Goal: Transaction & Acquisition: Purchase product/service

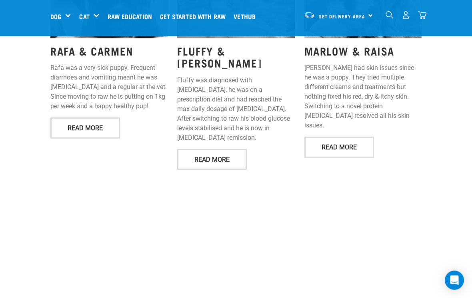
scroll to position [1102, 0]
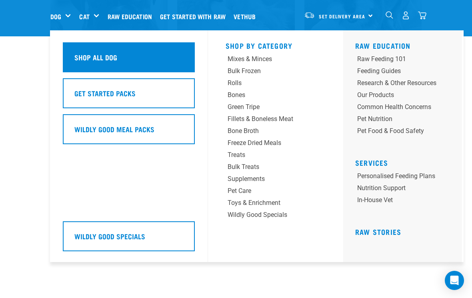
click at [159, 59] on div "Shop All Dog" at bounding box center [129, 57] width 132 height 30
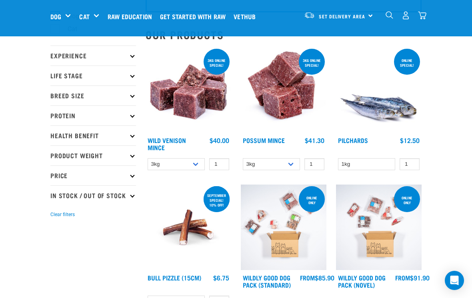
scroll to position [73, 0]
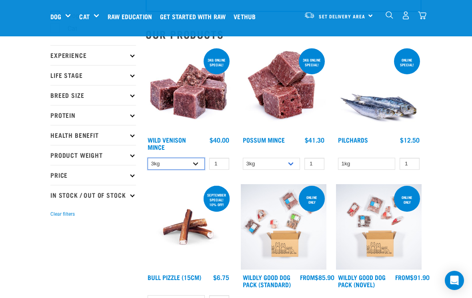
click at [195, 167] on select "3kg 1kg" at bounding box center [175, 164] width 57 height 12
click at [226, 161] on input "1" at bounding box center [219, 164] width 20 height 12
type input "2"
click at [410, 163] on input "1" at bounding box center [409, 164] width 20 height 12
click at [170, 140] on link "Wild Venison Mince" at bounding box center [166, 143] width 38 height 11
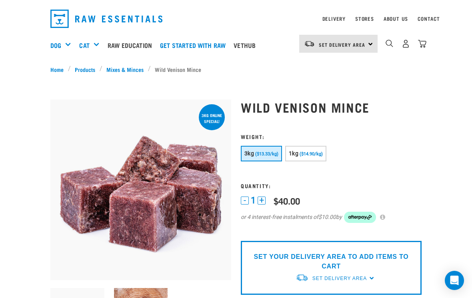
scroll to position [20, 0]
click at [267, 152] on span "($13.33/kg)" at bounding box center [266, 154] width 23 height 5
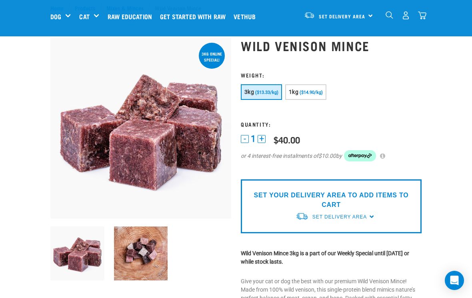
scroll to position [0, 0]
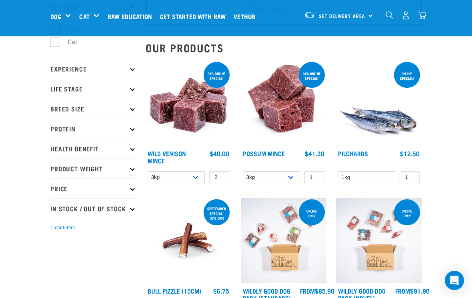
scroll to position [59, 0]
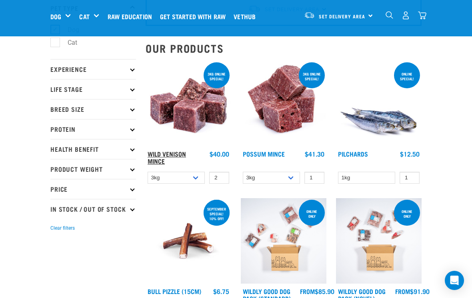
click at [165, 156] on link "Wild Venison Mince" at bounding box center [166, 157] width 38 height 11
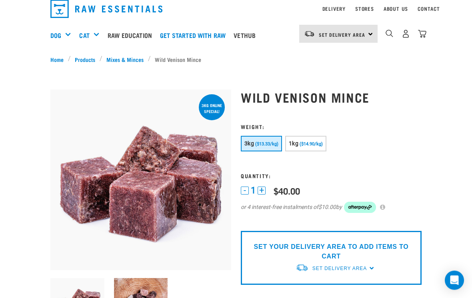
scroll to position [34, 0]
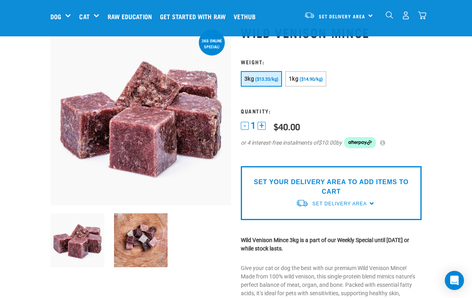
click at [259, 122] on button "+" at bounding box center [261, 126] width 8 height 8
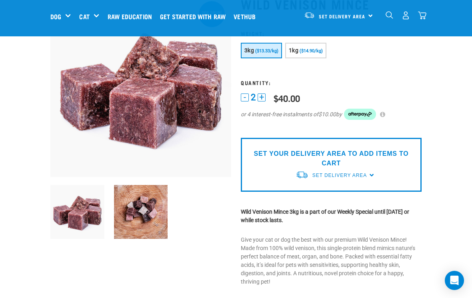
scroll to position [61, 0]
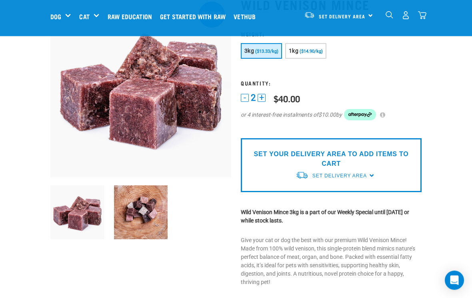
click at [369, 17] on div "Set Delivery Area [GEOGRAPHIC_DATA]" at bounding box center [338, 15] width 78 height 18
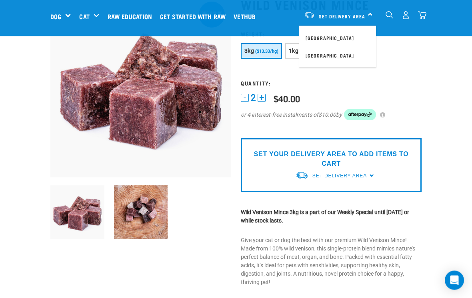
scroll to position [62, 0]
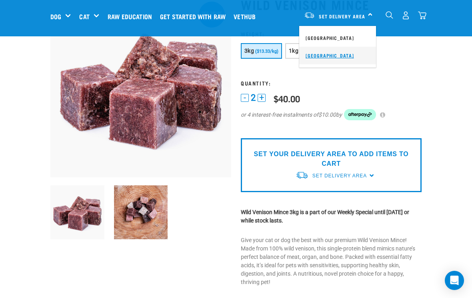
click at [338, 56] on link "[GEOGRAPHIC_DATA]" at bounding box center [337, 56] width 77 height 18
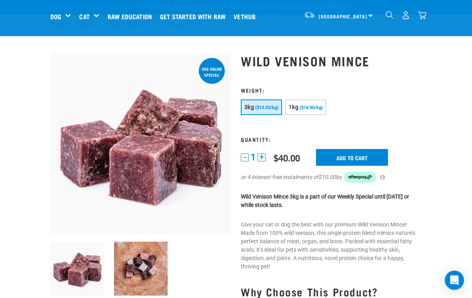
scroll to position [4, 0]
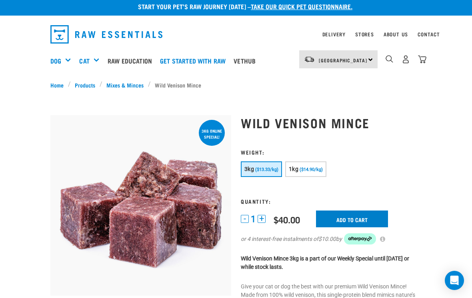
click at [360, 218] on input "Add to cart" at bounding box center [352, 219] width 72 height 17
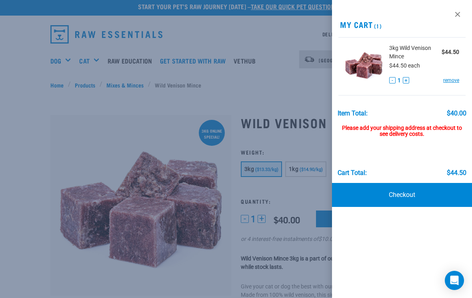
click at [405, 80] on button "+" at bounding box center [405, 80] width 6 height 6
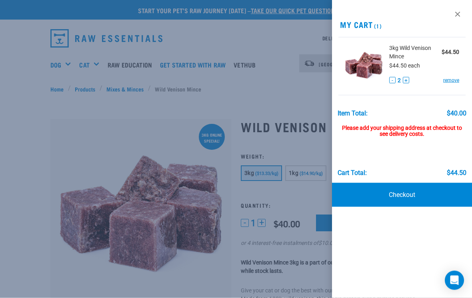
scroll to position [0, 0]
click at [459, 13] on link at bounding box center [457, 14] width 13 height 13
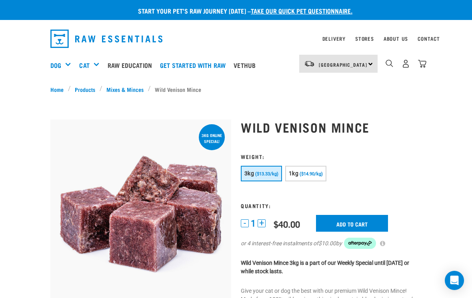
click at [261, 220] on button "+" at bounding box center [261, 223] width 8 height 8
click at [377, 223] on input "Add to cart" at bounding box center [352, 223] width 72 height 17
click at [246, 223] on button "-" at bounding box center [245, 223] width 8 height 8
click at [366, 223] on input "Add to cart" at bounding box center [352, 223] width 72 height 17
click at [31, 151] on button "delete" at bounding box center [27, 149] width 8 height 8
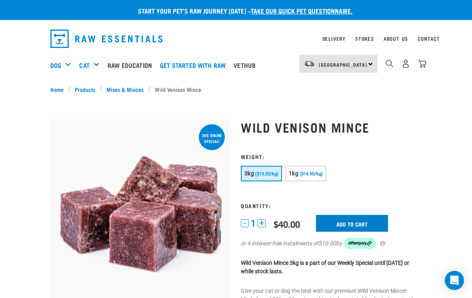
click at [370, 222] on input "Add to cart" at bounding box center [352, 223] width 72 height 17
click at [370, 218] on input "Add to cart" at bounding box center [352, 223] width 72 height 17
click at [424, 68] on img "dropdown navigation" at bounding box center [422, 64] width 8 height 8
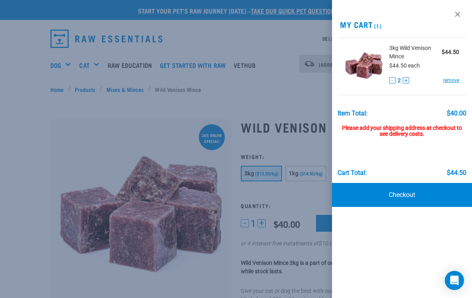
click at [391, 78] on button "-" at bounding box center [392, 80] width 6 height 6
click at [459, 14] on link at bounding box center [457, 14] width 13 height 13
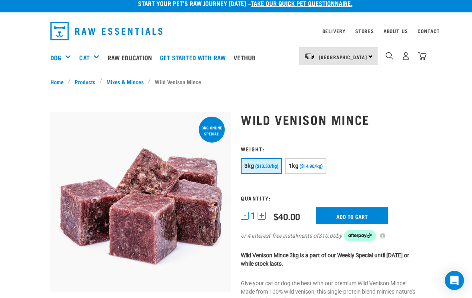
scroll to position [10, 0]
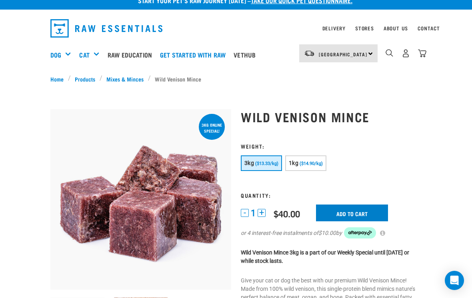
click at [358, 212] on input "Add to cart" at bounding box center [352, 213] width 72 height 17
click at [31, 151] on button "delete" at bounding box center [27, 149] width 8 height 8
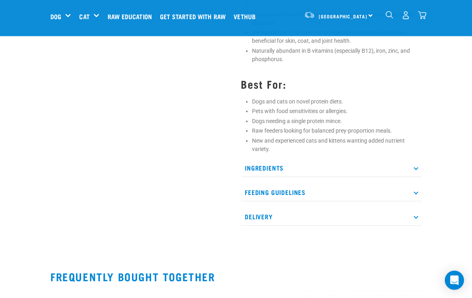
click at [415, 168] on icon at bounding box center [415, 168] width 4 height 4
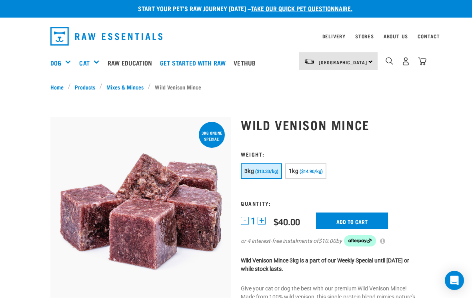
scroll to position [0, 0]
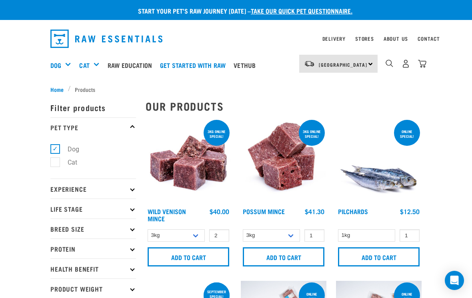
select select
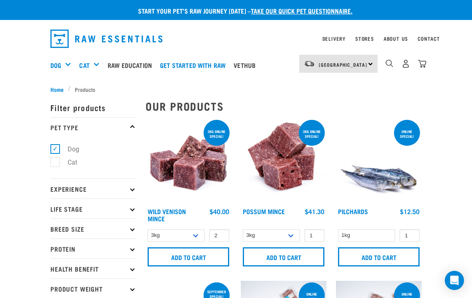
select select
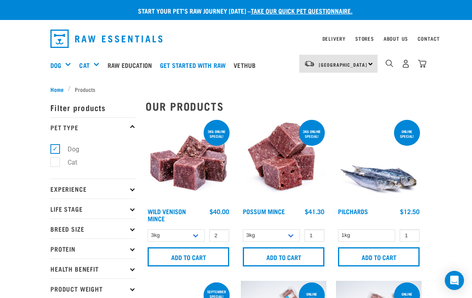
select select
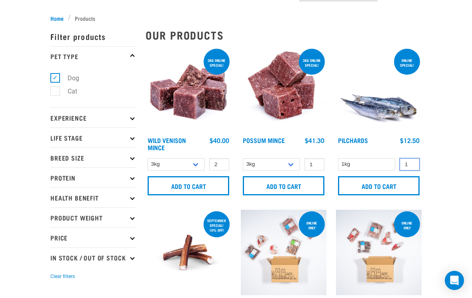
click at [407, 165] on input "1" at bounding box center [409, 164] width 20 height 12
type input "2"
click at [393, 189] on input "Add to cart" at bounding box center [379, 185] width 82 height 19
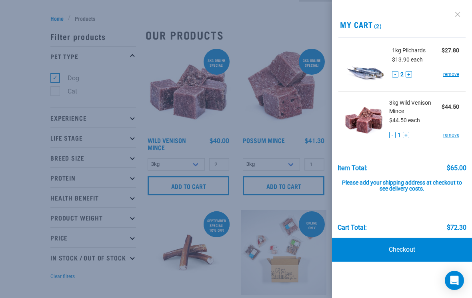
click at [462, 14] on link at bounding box center [457, 14] width 13 height 13
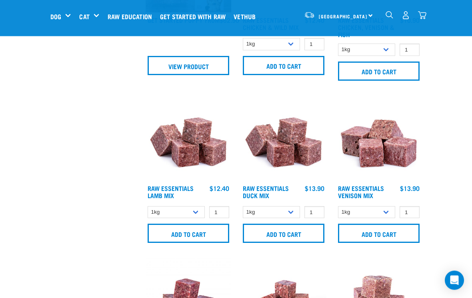
scroll to position [618, 0]
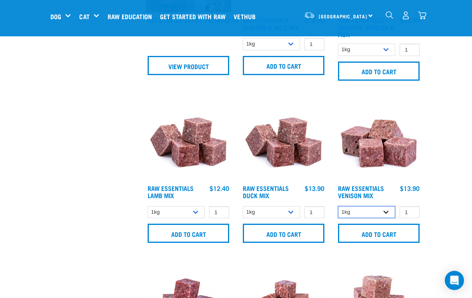
click at [390, 213] on select "1kg 3kg" at bounding box center [366, 212] width 57 height 12
select select "712"
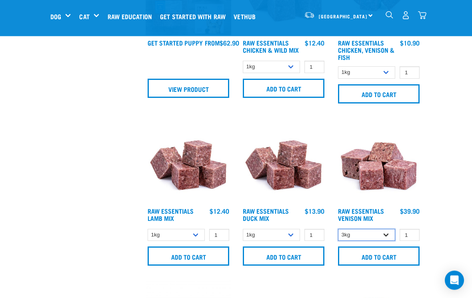
scroll to position [595, 0]
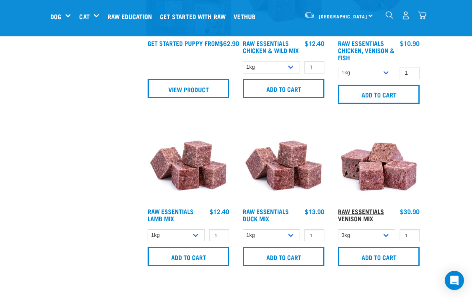
click at [370, 211] on link "Raw Essentials Venison Mix" at bounding box center [361, 214] width 46 height 11
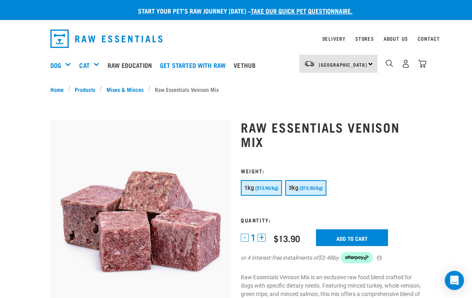
click at [313, 188] on span "($13.30/kg)" at bounding box center [310, 188] width 23 height 5
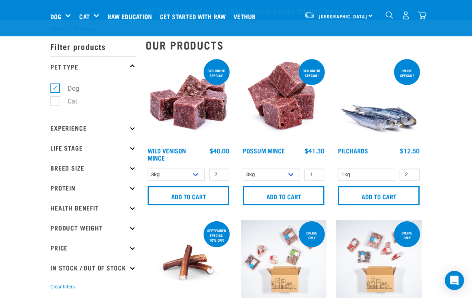
select select "712"
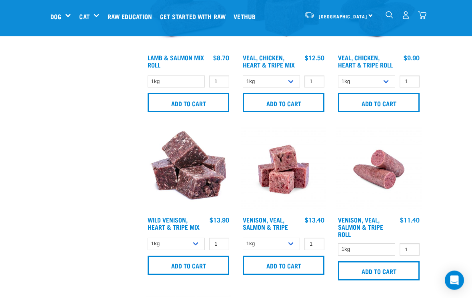
scroll to position [1257, 0]
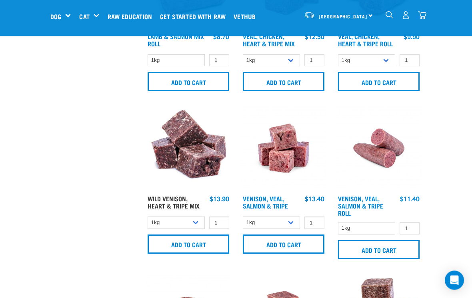
click at [179, 207] on link "Wild Venison, Heart & Tripe Mix" at bounding box center [173, 202] width 52 height 11
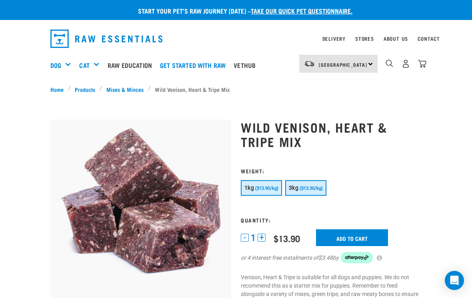
click at [309, 187] on span "($13.30/kg)" at bounding box center [310, 188] width 23 height 5
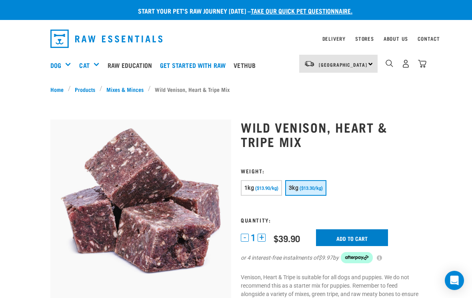
click at [364, 236] on input "Add to cart" at bounding box center [352, 237] width 72 height 17
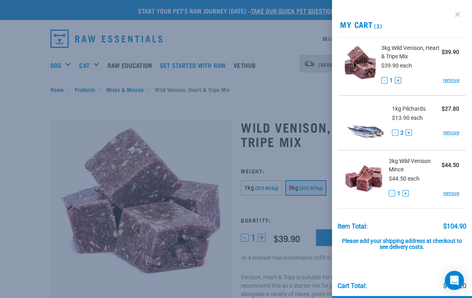
click at [462, 16] on link at bounding box center [457, 14] width 13 height 13
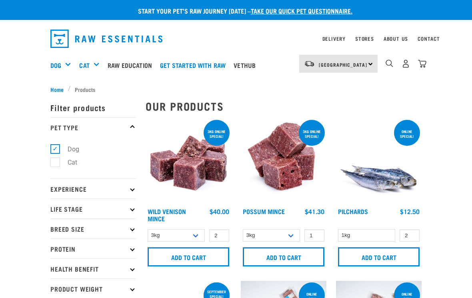
select select "712"
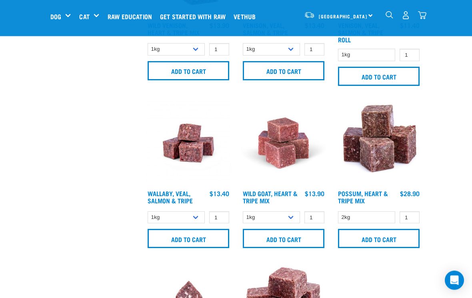
scroll to position [1432, 0]
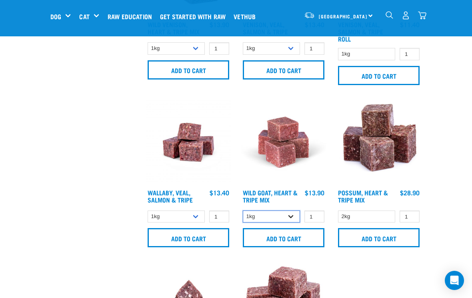
click at [290, 221] on select "1kg 3kg" at bounding box center [271, 217] width 57 height 12
select select "262170"
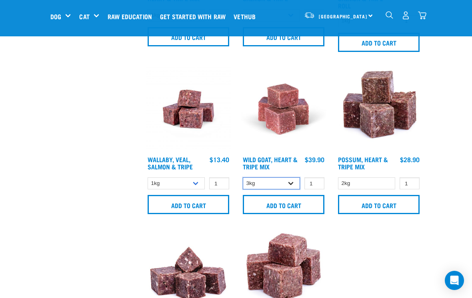
scroll to position [1464, 0]
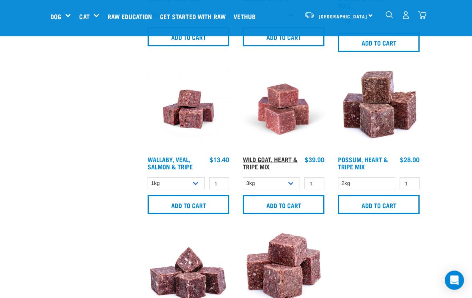
click at [273, 167] on link "Wild Goat, Heart & Tripe Mix" at bounding box center [270, 163] width 55 height 11
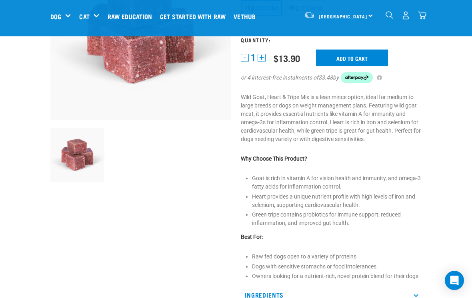
scroll to position [119, 0]
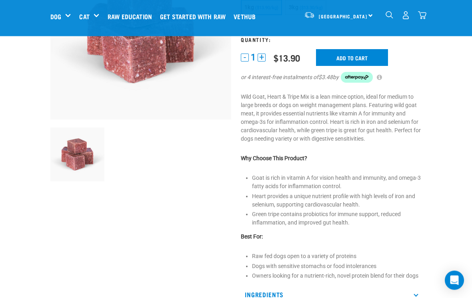
click at [451, 224] on div "Start your pet’s raw journey today – take our quick pet questionnaire. Delivery…" at bounding box center [236, 241] width 472 height 720
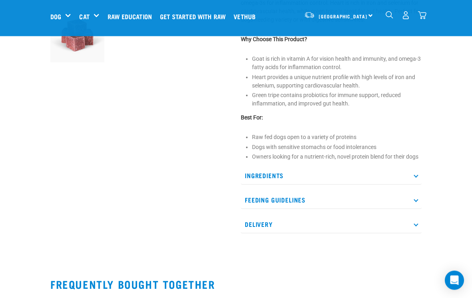
scroll to position [231, 0]
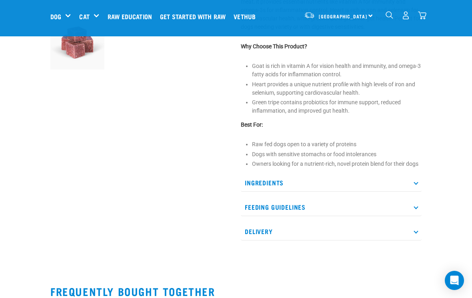
click at [411, 185] on p "Ingredients" at bounding box center [331, 183] width 181 height 18
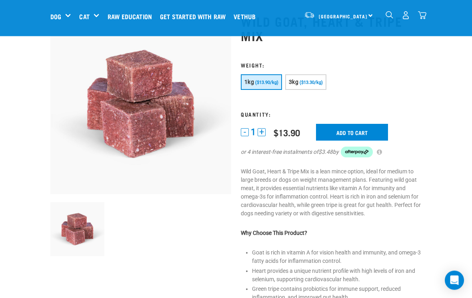
scroll to position [0, 0]
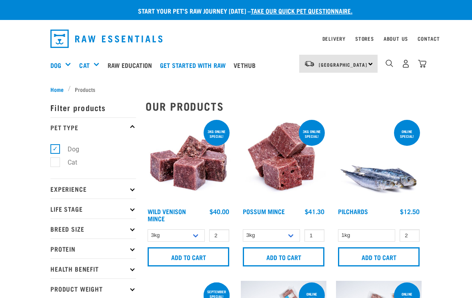
select select "712"
select select "262170"
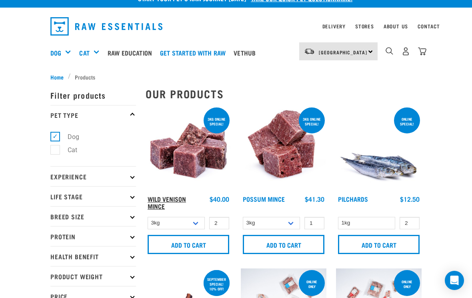
click at [167, 198] on link "Wild Venison Mince" at bounding box center [166, 202] width 38 height 11
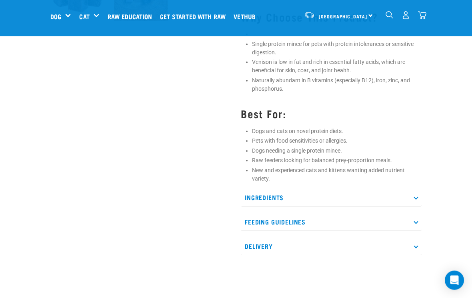
scroll to position [292, 0]
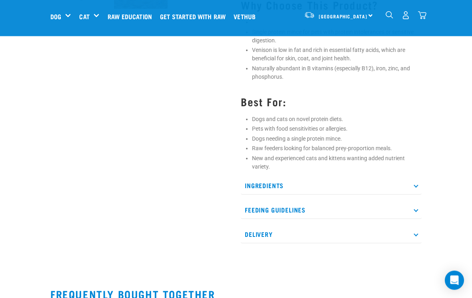
click at [415, 187] on p "Ingredients" at bounding box center [331, 186] width 181 height 18
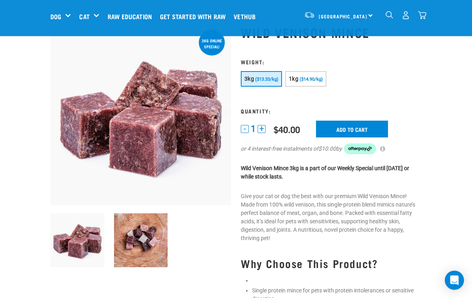
scroll to position [0, 0]
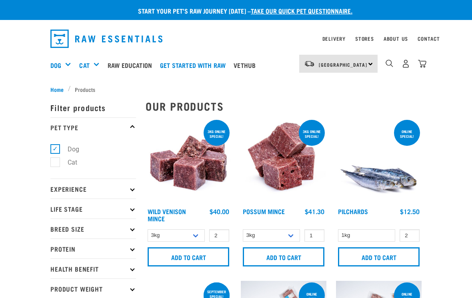
select select "712"
select select "262170"
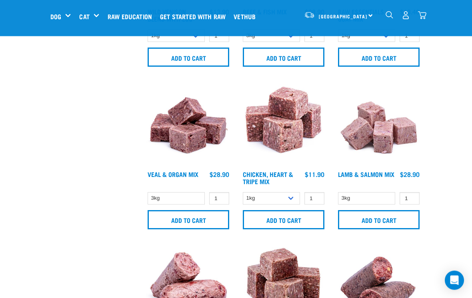
scroll to position [950, 0]
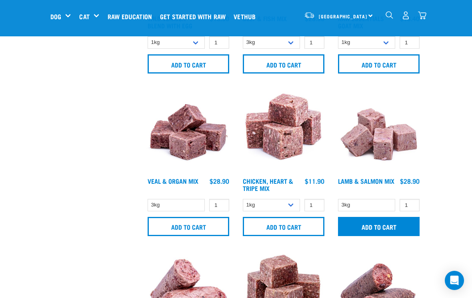
click at [385, 227] on input "Add to cart" at bounding box center [379, 226] width 82 height 19
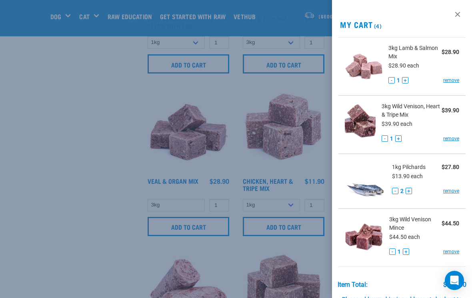
scroll to position [0, 0]
click at [83, 187] on div at bounding box center [236, 149] width 472 height 298
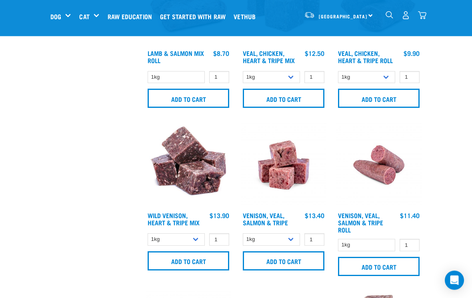
scroll to position [1244, 0]
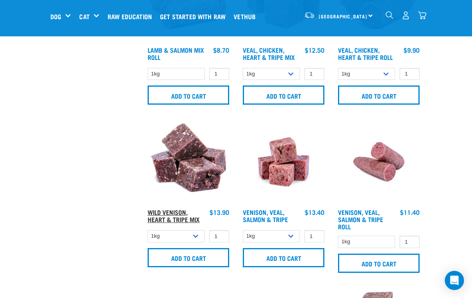
click at [175, 220] on link "Wild Venison, Heart & Tripe Mix" at bounding box center [173, 215] width 52 height 11
click at [178, 210] on link "Wild Venison, Heart & Tripe Mix" at bounding box center [173, 215] width 52 height 11
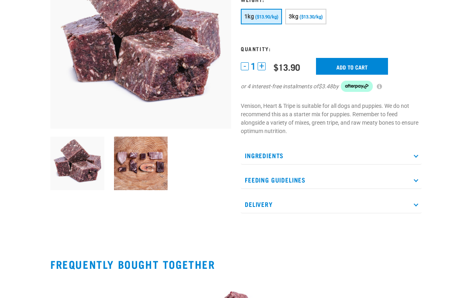
scroll to position [175, 0]
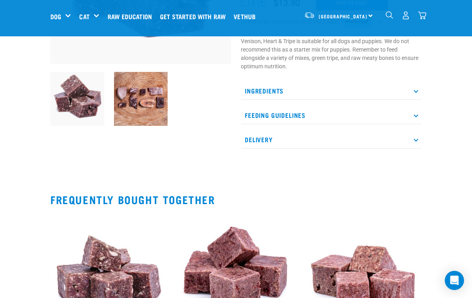
click at [414, 92] on p "Ingredients" at bounding box center [331, 91] width 181 height 18
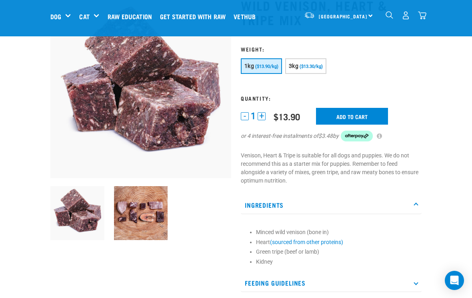
scroll to position [0, 0]
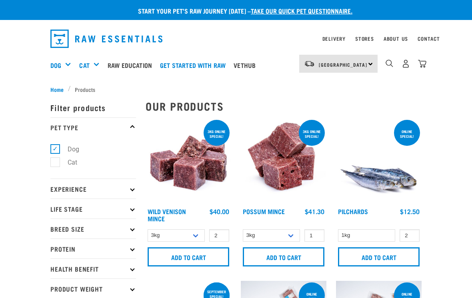
select select "712"
select select "262170"
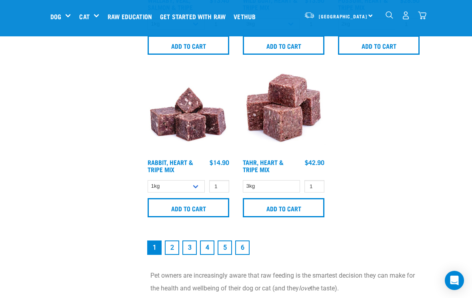
scroll to position [1625, 0]
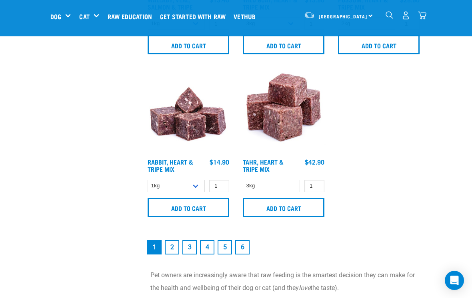
click at [175, 249] on link "2" at bounding box center [172, 247] width 14 height 14
click at [175, 242] on link "2" at bounding box center [172, 247] width 14 height 14
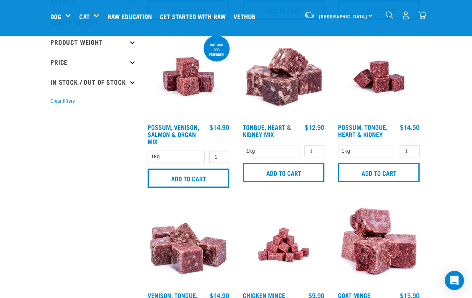
scroll to position [185, 0]
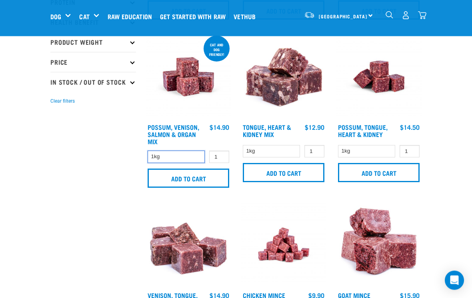
click at [190, 158] on select "1kg" at bounding box center [175, 157] width 57 height 12
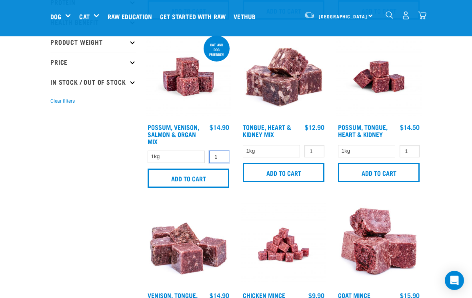
click at [223, 158] on input "1" at bounding box center [219, 157] width 20 height 12
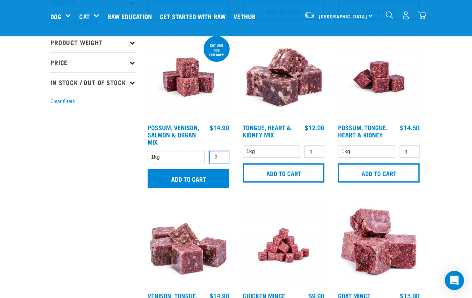
type input "2"
click at [206, 179] on input "Add to cart" at bounding box center [188, 178] width 82 height 19
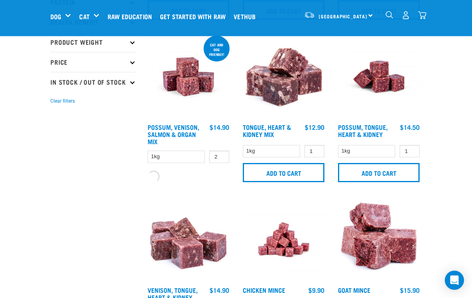
scroll to position [186, 0]
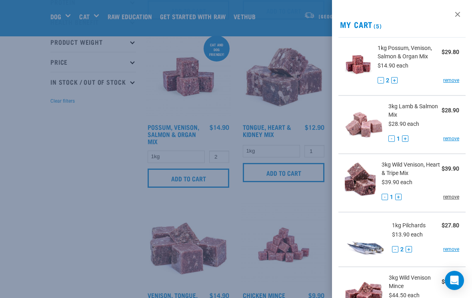
click at [454, 195] on link "remove" at bounding box center [451, 196] width 16 height 7
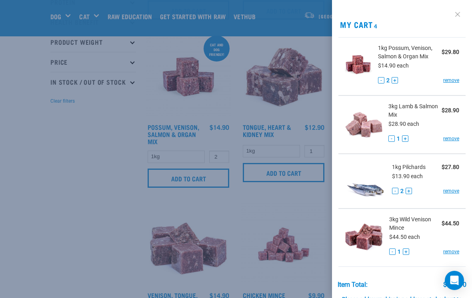
click at [457, 17] on link at bounding box center [457, 14] width 13 height 13
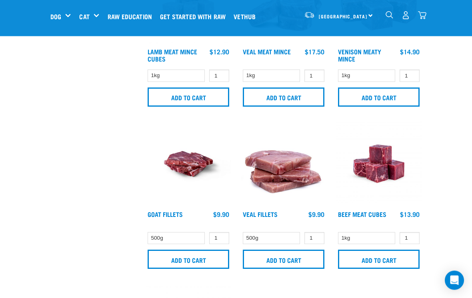
scroll to position [754, 0]
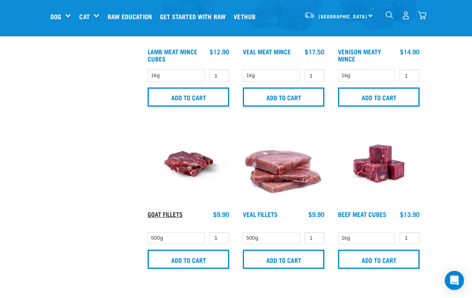
click at [175, 216] on link "Goat Fillets" at bounding box center [164, 214] width 35 height 4
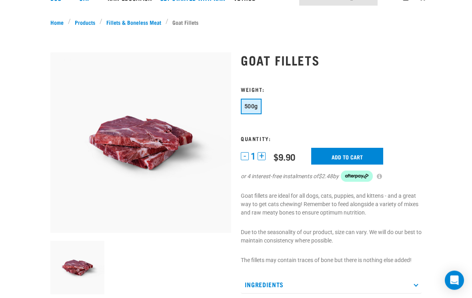
scroll to position [103, 0]
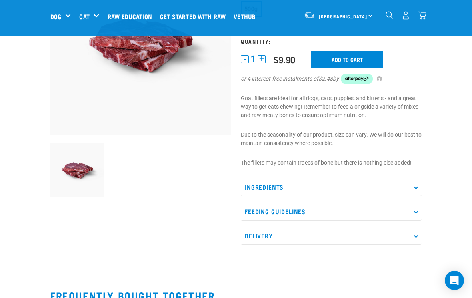
click at [418, 187] on p "Ingredients" at bounding box center [331, 187] width 181 height 18
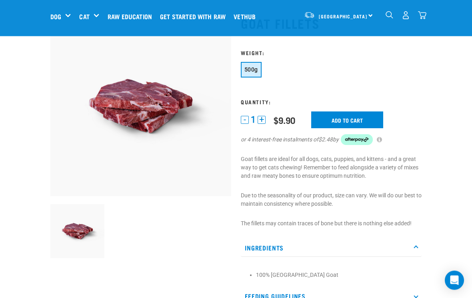
scroll to position [0, 0]
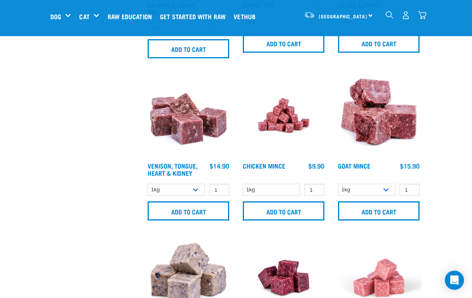
scroll to position [322, 0]
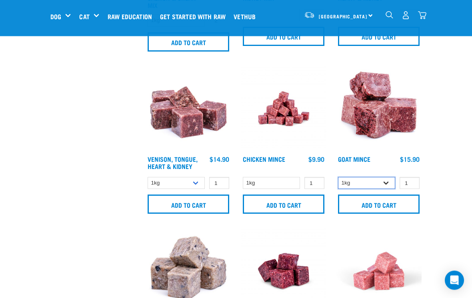
click at [388, 184] on select "1kg 3kg" at bounding box center [366, 183] width 57 height 12
select select "432"
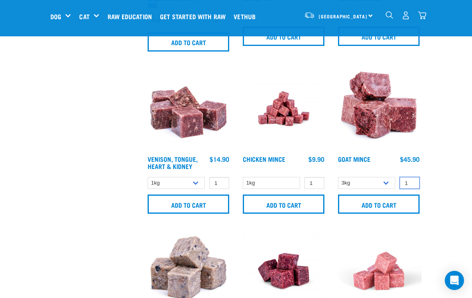
click at [410, 183] on input "1" at bounding box center [409, 183] width 20 height 12
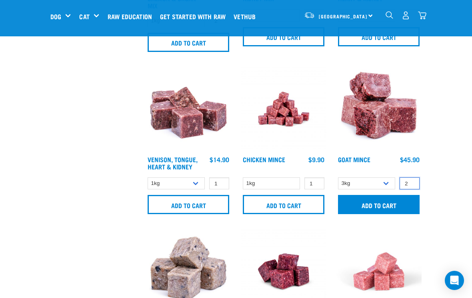
type input "2"
click at [395, 205] on input "Add to cart" at bounding box center [379, 204] width 82 height 19
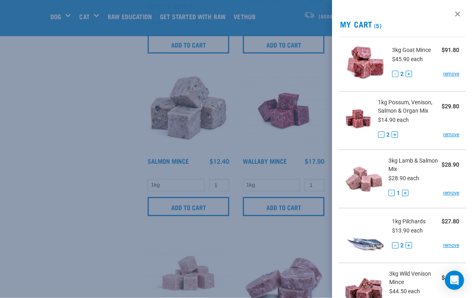
scroll to position [482, 0]
click at [456, 17] on link at bounding box center [457, 14] width 13 height 13
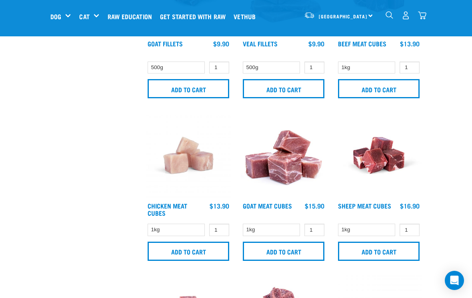
scroll to position [957, 0]
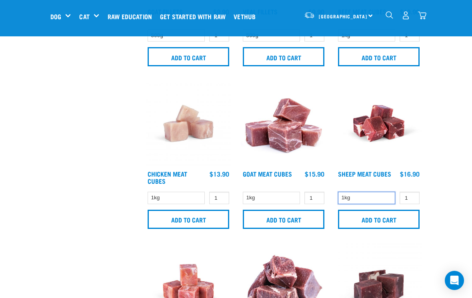
click at [368, 197] on select "1kg" at bounding box center [366, 198] width 57 height 12
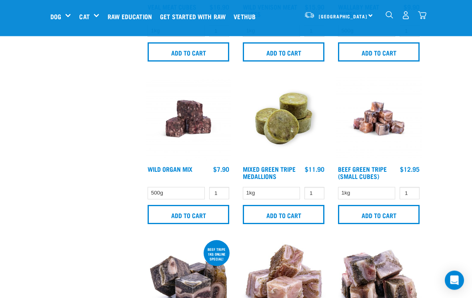
scroll to position [1289, 0]
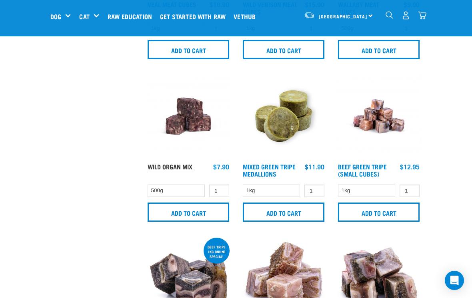
click at [182, 168] on link "Wild Organ Mix" at bounding box center [169, 167] width 45 height 4
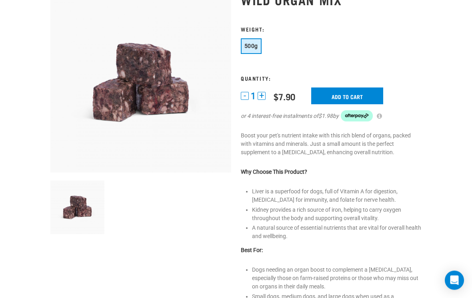
scroll to position [150, 0]
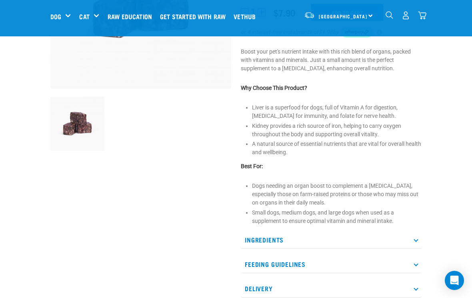
click at [420, 239] on p "Ingredients" at bounding box center [331, 240] width 181 height 18
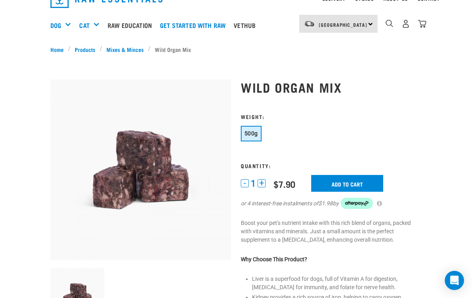
scroll to position [0, 0]
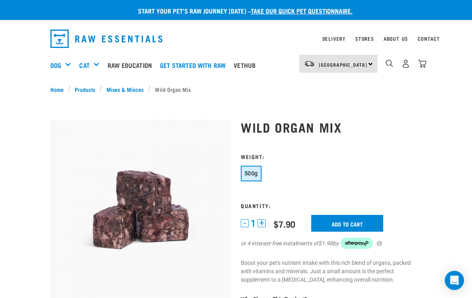
click at [262, 223] on button "+" at bounding box center [261, 223] width 8 height 8
click at [265, 221] on button "+" at bounding box center [261, 223] width 8 height 8
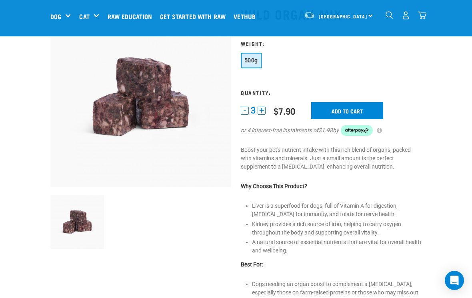
scroll to position [52, 0]
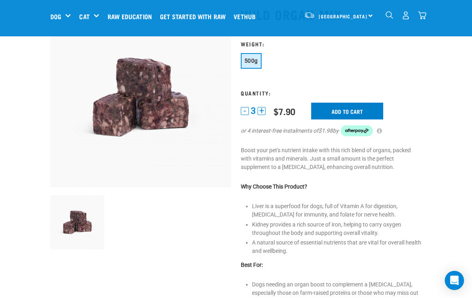
click at [352, 111] on input "Add to cart" at bounding box center [347, 111] width 72 height 17
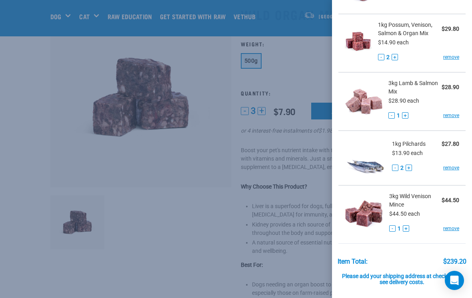
scroll to position [135, 0]
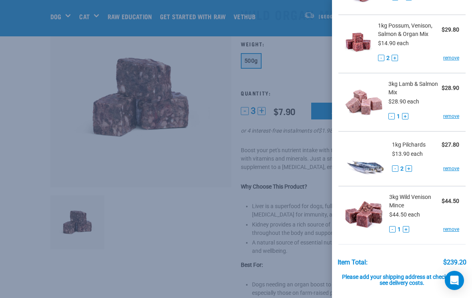
click at [407, 115] on button "+" at bounding box center [405, 116] width 6 height 6
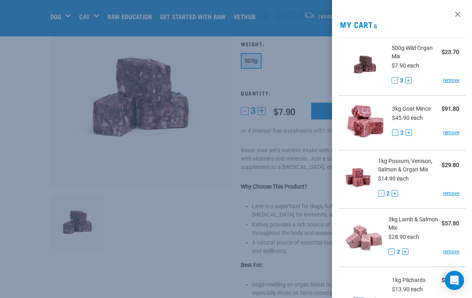
scroll to position [0, 0]
click at [458, 16] on link at bounding box center [457, 14] width 13 height 13
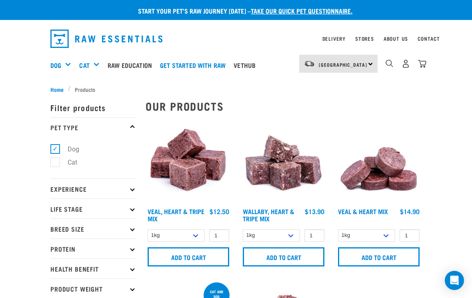
select select "432"
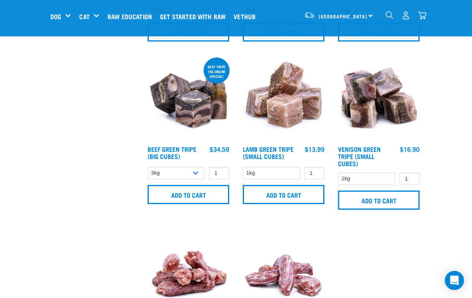
scroll to position [1468, 0]
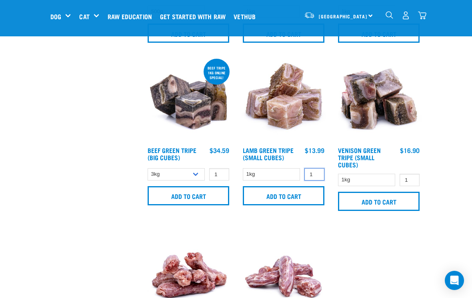
click at [317, 175] on input "1" at bounding box center [314, 174] width 20 height 12
type input "2"
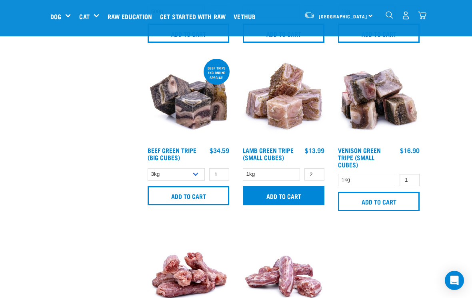
click at [296, 197] on input "Add to cart" at bounding box center [284, 195] width 82 height 19
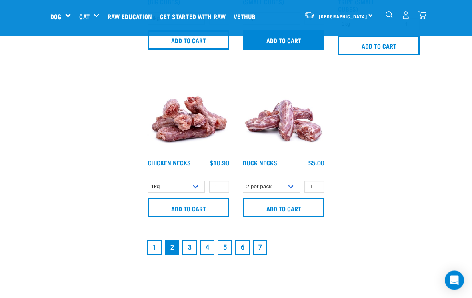
scroll to position [1638, 0]
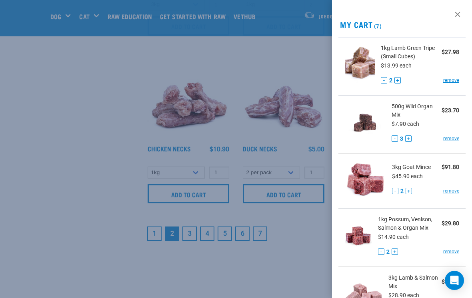
click at [192, 232] on div at bounding box center [236, 149] width 472 height 298
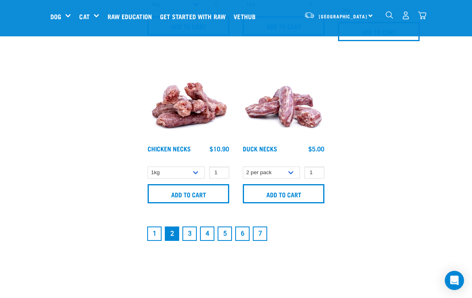
click at [190, 234] on link "3" at bounding box center [189, 234] width 14 height 14
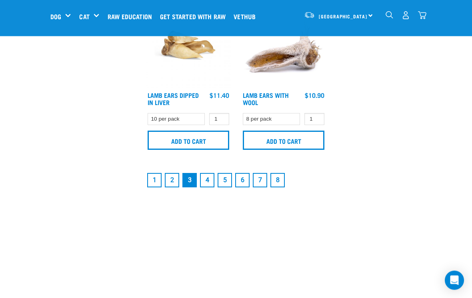
scroll to position [1691, 0]
click at [209, 180] on link "4" at bounding box center [207, 180] width 14 height 14
click at [210, 180] on link "4" at bounding box center [207, 180] width 14 height 14
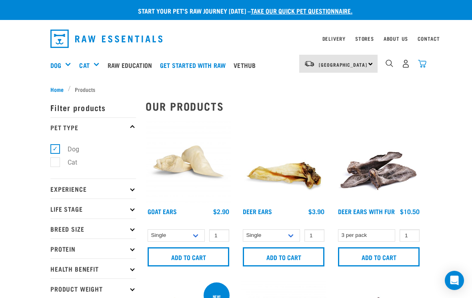
click at [422, 64] on img "dropdown navigation" at bounding box center [422, 64] width 8 height 8
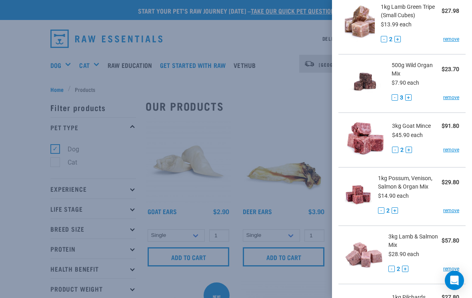
scroll to position [47, 0]
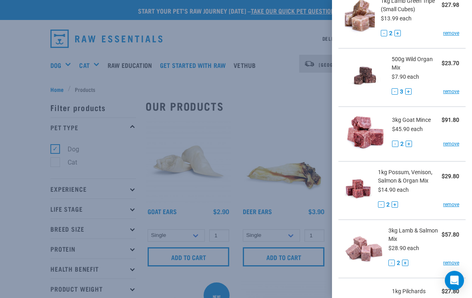
click at [383, 205] on button "-" at bounding box center [381, 204] width 6 height 6
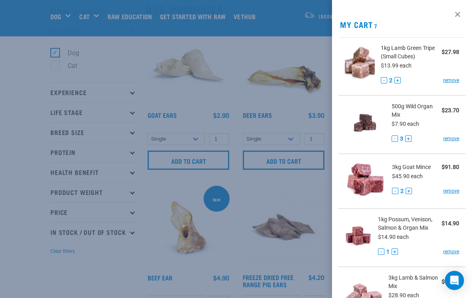
scroll to position [0, 0]
click at [441, 222] on strong "$14.90" at bounding box center [450, 223] width 18 height 6
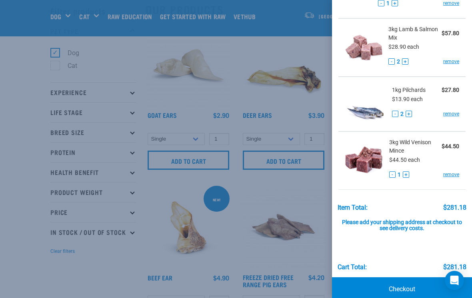
scroll to position [248, 0]
click at [415, 286] on link "Checkout" at bounding box center [402, 290] width 140 height 24
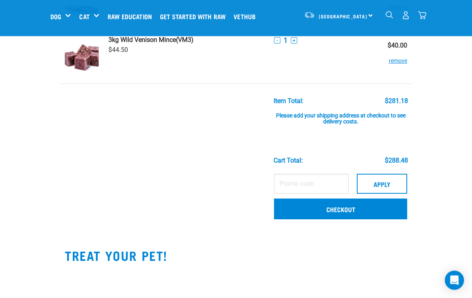
scroll to position [357, 0]
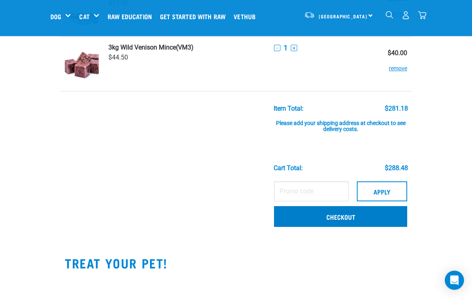
click at [368, 214] on link "Checkout" at bounding box center [340, 217] width 133 height 21
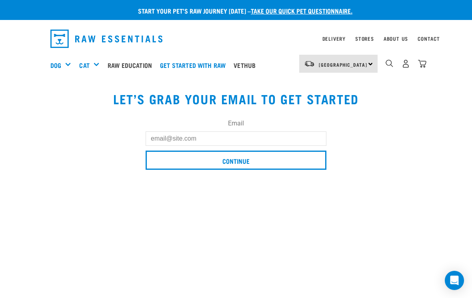
click at [158, 135] on input "Email" at bounding box center [235, 138] width 181 height 14
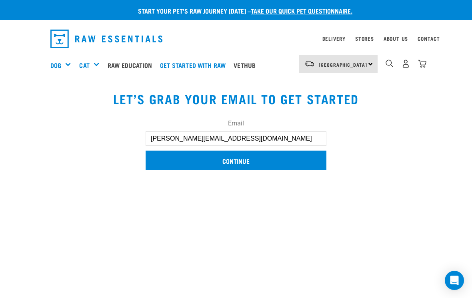
type input "Watson.tcreek@xtra.co.nz"
click at [242, 164] on input "Continue" at bounding box center [235, 160] width 181 height 19
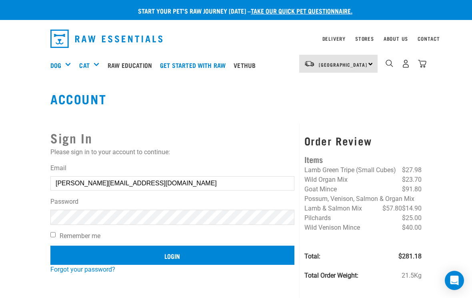
click at [180, 255] on input "Login" at bounding box center [172, 255] width 244 height 19
click at [181, 256] on input "Login" at bounding box center [172, 255] width 244 height 19
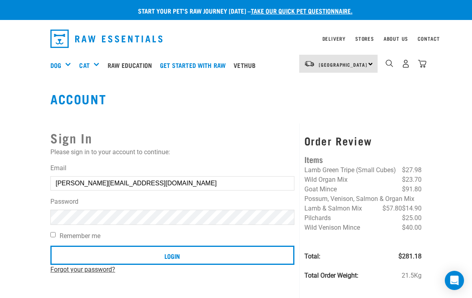
click at [83, 271] on link "Forgot your password?" at bounding box center [82, 270] width 65 height 8
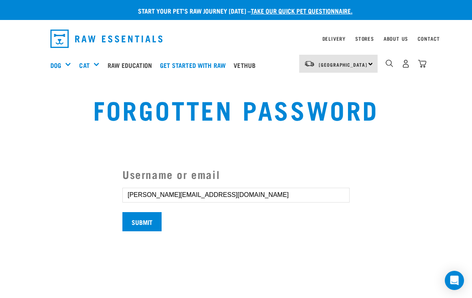
click at [144, 231] on input "Submit" at bounding box center [141, 221] width 39 height 19
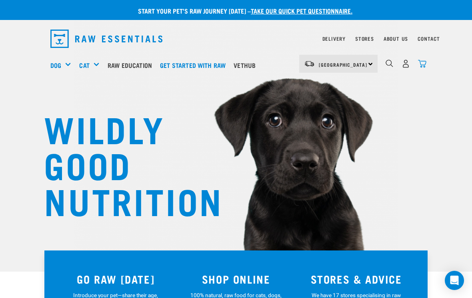
click at [422, 65] on img "dropdown navigation" at bounding box center [422, 64] width 8 height 8
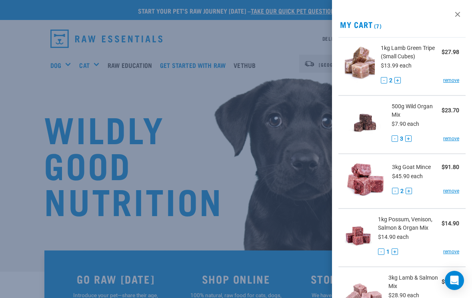
click at [350, 254] on img at bounding box center [357, 235] width 27 height 41
click at [364, 24] on h2 "My Cart (7)" at bounding box center [402, 24] width 140 height 9
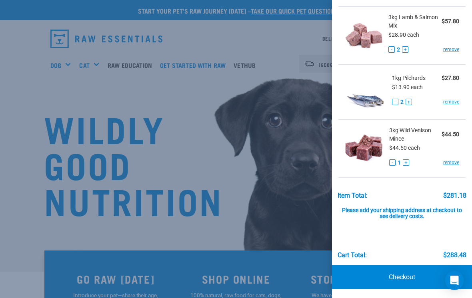
scroll to position [261, 0]
click at [412, 273] on link "Checkout" at bounding box center [402, 277] width 140 height 24
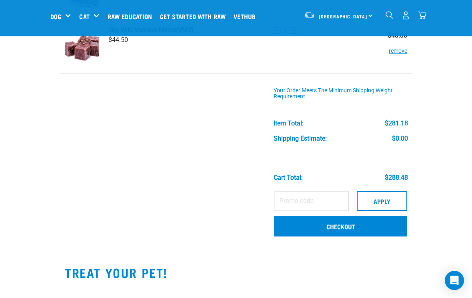
scroll to position [374, 0]
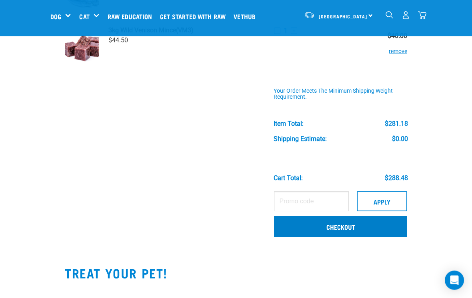
click at [350, 226] on link "Checkout" at bounding box center [340, 227] width 133 height 21
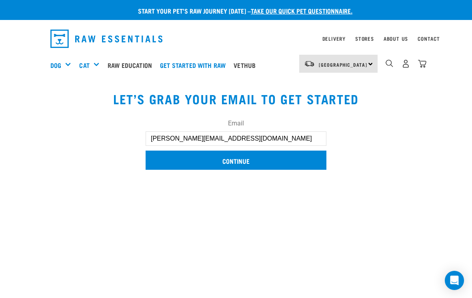
click at [236, 161] on input "Continue" at bounding box center [235, 160] width 181 height 19
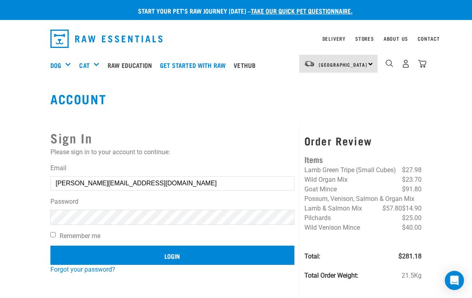
click at [182, 257] on input "Login" at bounding box center [172, 255] width 244 height 19
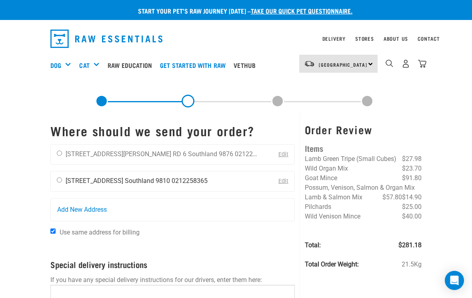
click at [66, 180] on li "[STREET_ADDRESS]" at bounding box center [95, 181] width 58 height 8
click at [62, 180] on input "radio" at bounding box center [59, 179] width 5 height 5
radio input "true"
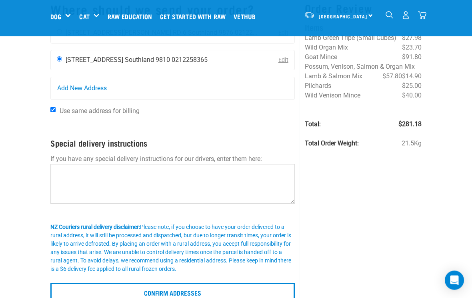
scroll to position [62, 0]
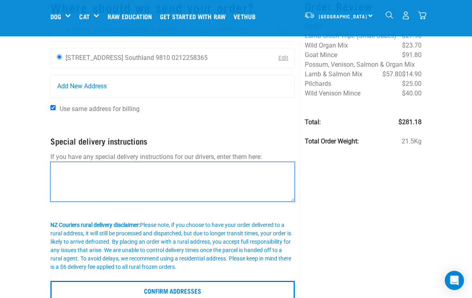
click at [70, 175] on textarea at bounding box center [172, 182] width 244 height 40
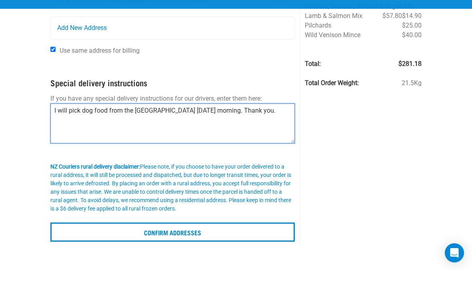
scroll to position [94, 0]
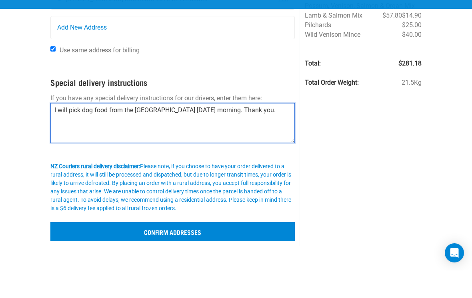
type textarea "I will pick dog food from the Invercargill depot on Friday morning. Thank you."
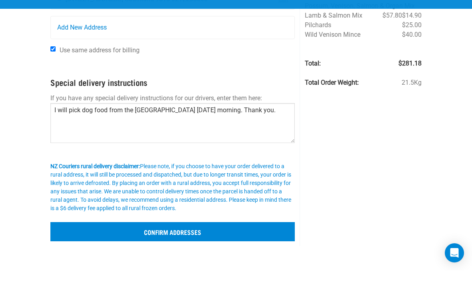
click at [253, 250] on input "Confirm addresses" at bounding box center [172, 259] width 244 height 19
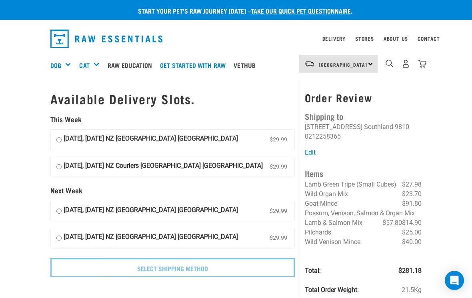
click at [60, 139] on input "[DATE], [DATE] NZ [GEOGRAPHIC_DATA] [GEOGRAPHIC_DATA] $29.99" at bounding box center [58, 140] width 5 height 12
radio input "true"
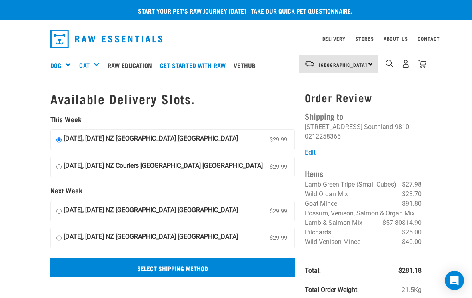
click at [238, 264] on input "Select Shipping Method" at bounding box center [172, 267] width 244 height 19
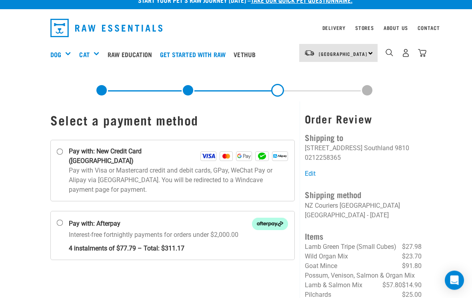
scroll to position [8, 0]
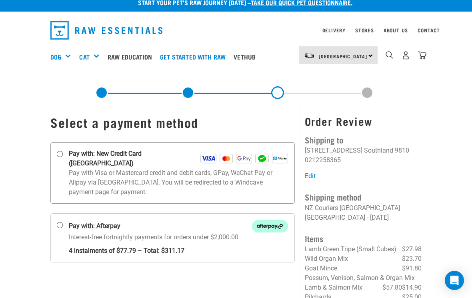
click at [59, 156] on input "Pay with: New Credit Card ([GEOGRAPHIC_DATA])" at bounding box center [60, 154] width 6 height 6
radio input "true"
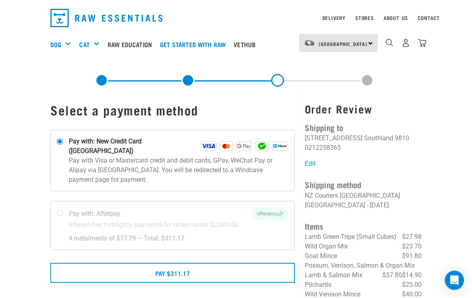
scroll to position [20, 0]
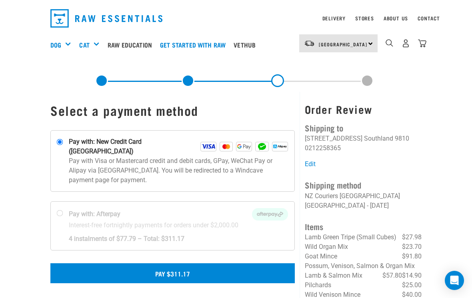
click at [187, 263] on button "Pay $311.17" at bounding box center [172, 273] width 244 height 20
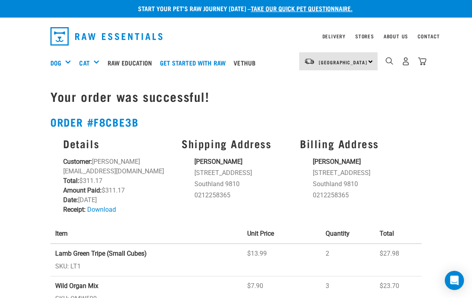
scroll to position [3, 0]
